Goal: Find specific page/section: Find specific page/section

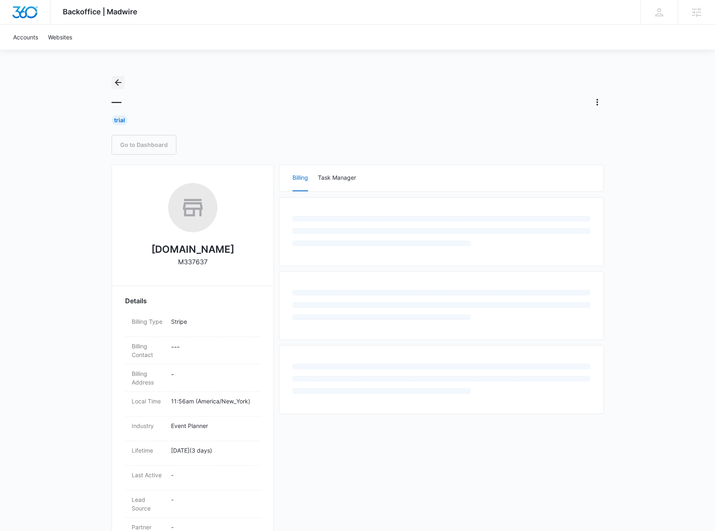
click at [116, 82] on icon "Back" at bounding box center [118, 82] width 7 height 7
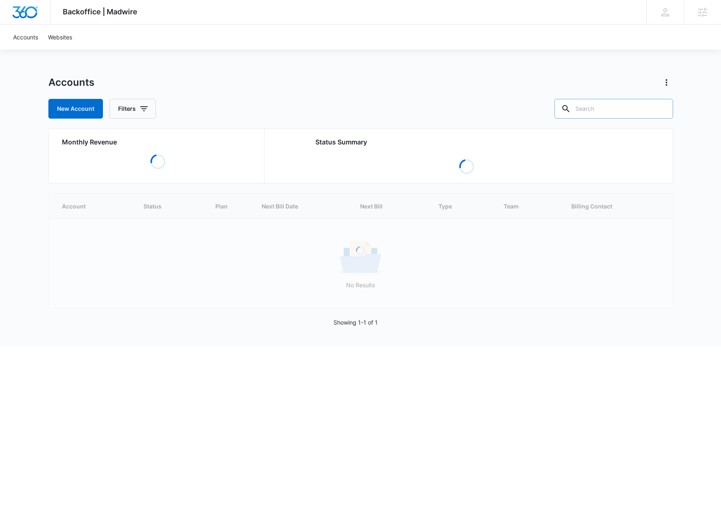
click at [610, 112] on input "text" at bounding box center [614, 109] width 119 height 20
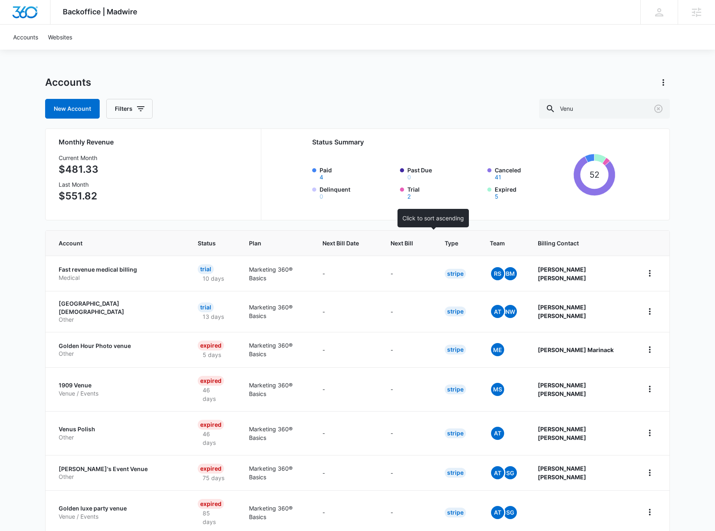
click at [413, 245] on span "Next Bill" at bounding box center [402, 243] width 23 height 9
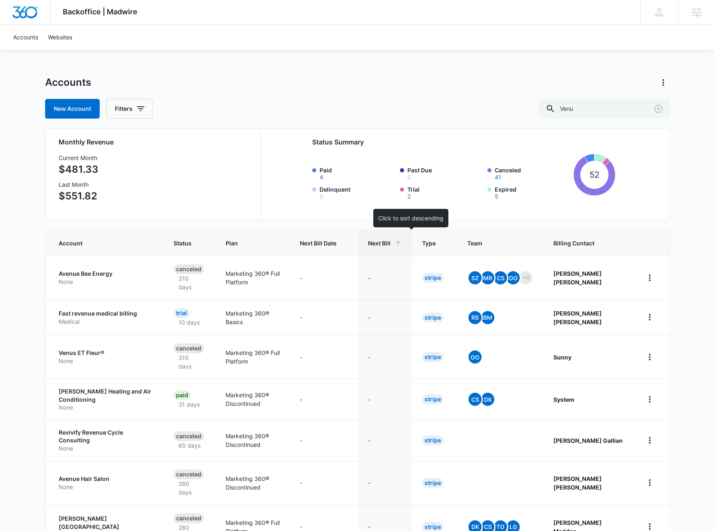
click at [401, 243] on icon at bounding box center [399, 243] width 6 height 6
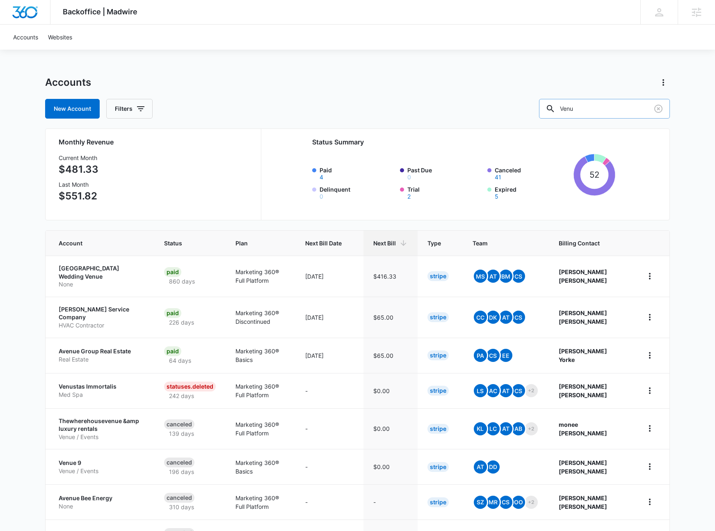
click at [609, 114] on input "Venu" at bounding box center [604, 109] width 131 height 20
type input "Rhine"
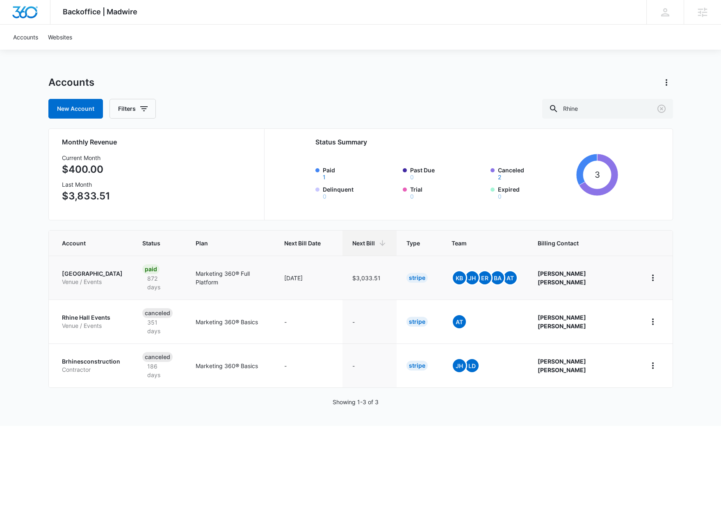
click at [112, 270] on p "Rhinestone Wedding Chapel" at bounding box center [92, 274] width 61 height 8
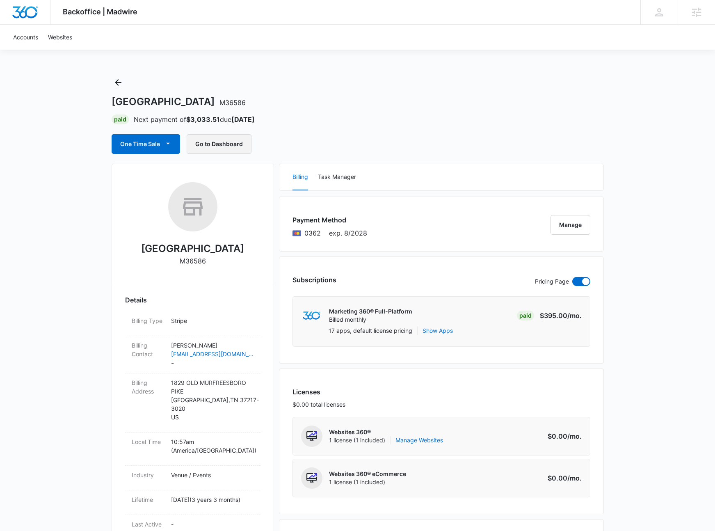
click at [206, 143] on button "Go to Dashboard" at bounding box center [219, 144] width 65 height 20
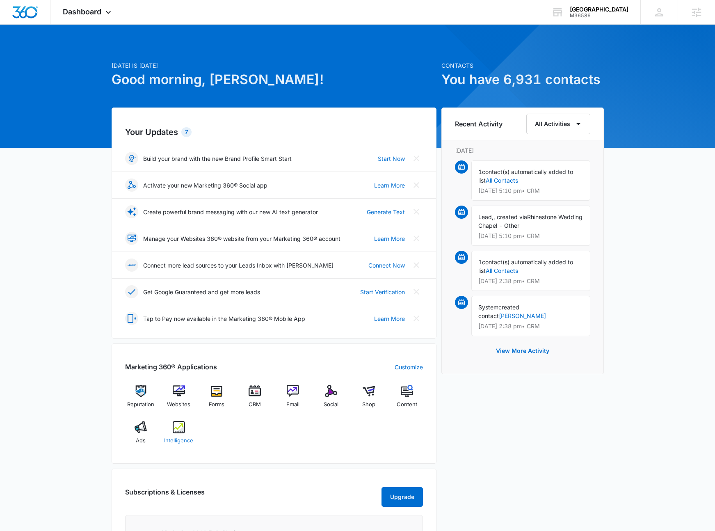
click at [173, 427] on img at bounding box center [179, 427] width 12 height 12
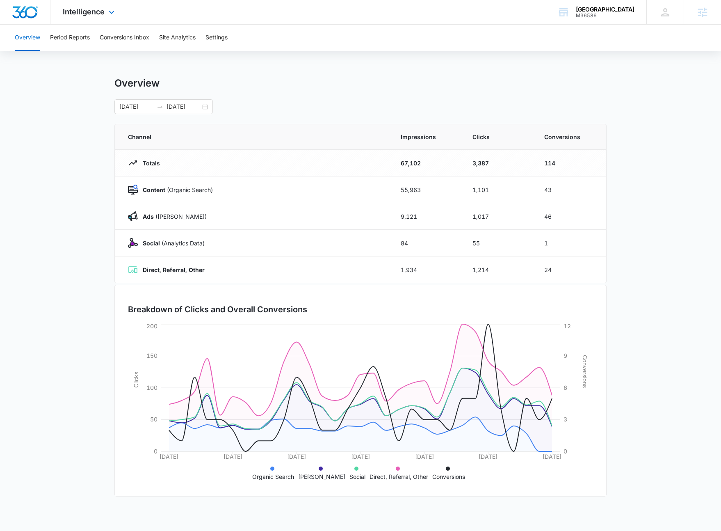
click at [100, 17] on div "Intelligence Apps Reputation Websites Forms CRM Email Social Shop Content Ads I…" at bounding box center [89, 12] width 78 height 24
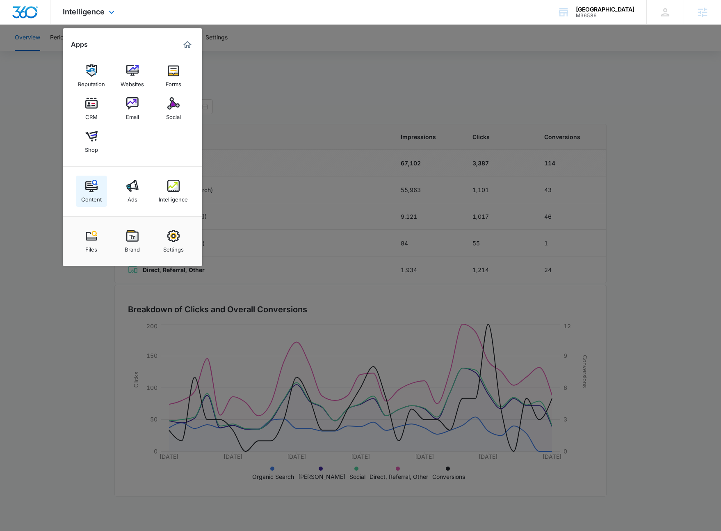
click at [96, 193] on div "Content" at bounding box center [91, 197] width 21 height 11
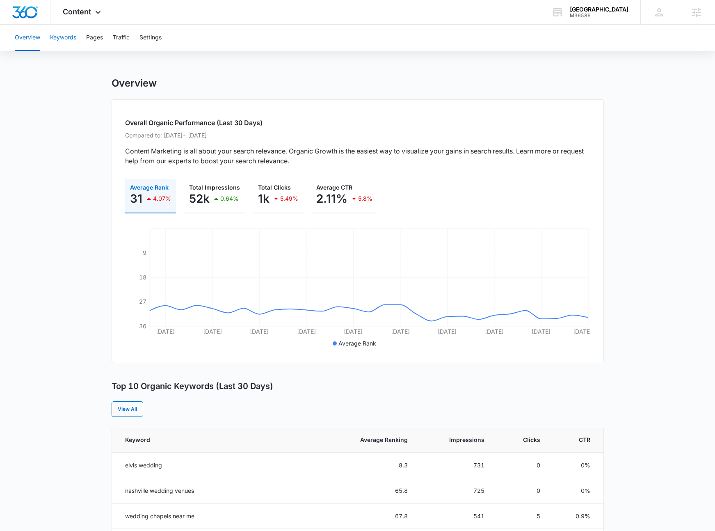
click at [53, 41] on button "Keywords" at bounding box center [63, 38] width 26 height 26
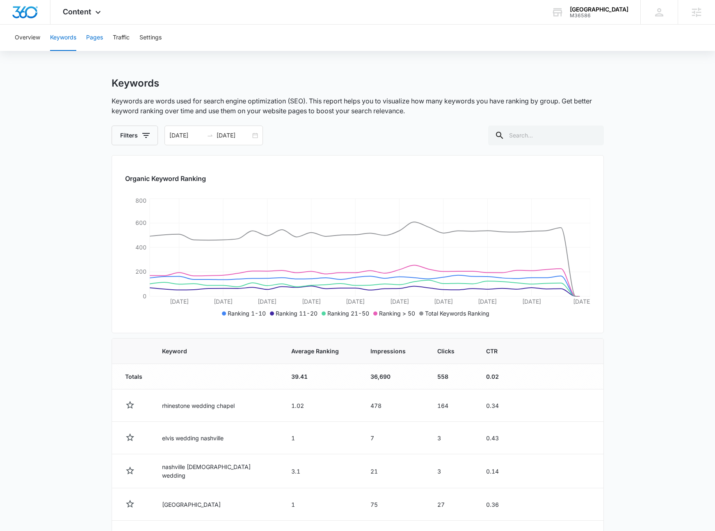
click at [93, 37] on button "Pages" at bounding box center [94, 38] width 17 height 26
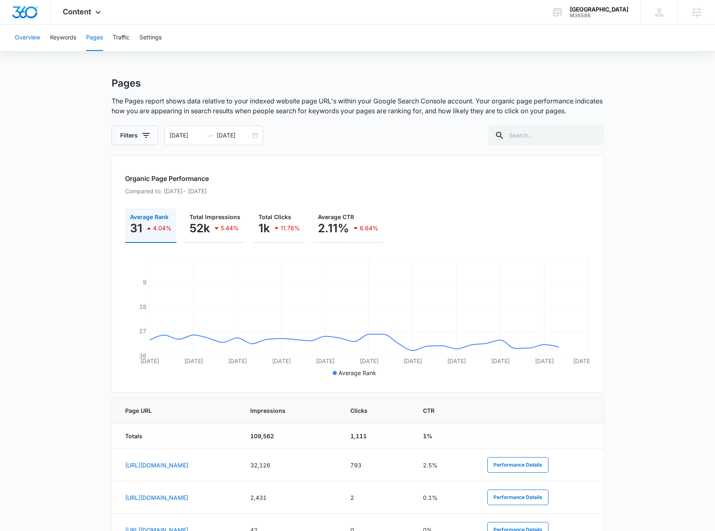
click at [32, 43] on button "Overview" at bounding box center [27, 38] width 25 height 26
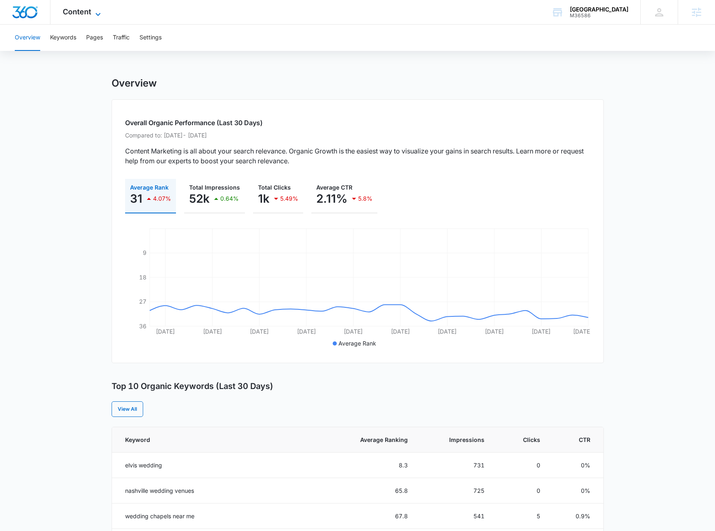
click at [83, 15] on span "Content" at bounding box center [77, 11] width 28 height 9
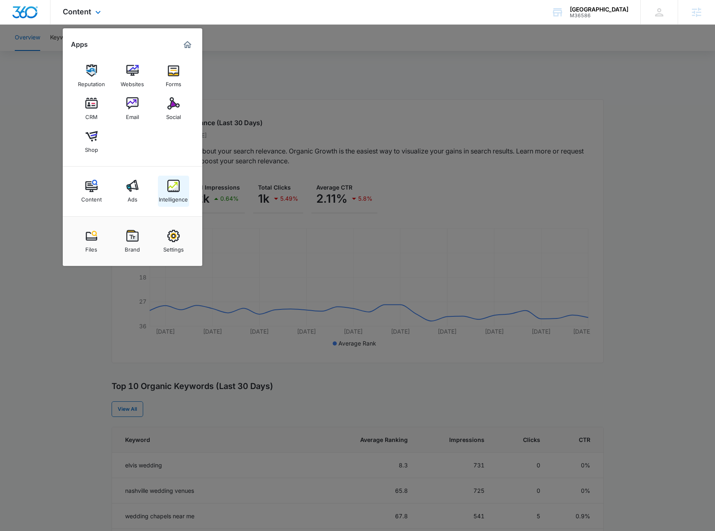
click at [178, 182] on img at bounding box center [173, 186] width 12 height 12
